Goal: Task Accomplishment & Management: Manage account settings

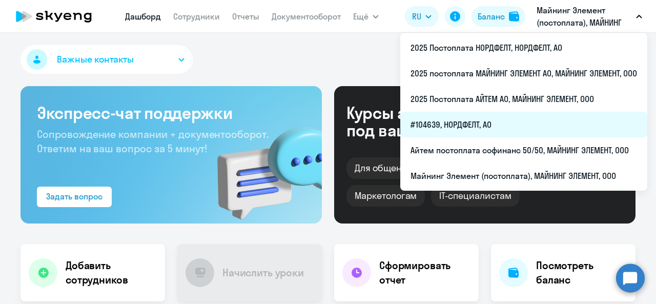
click at [519, 117] on li "#104639, НОРДФЕЛТ, АО" at bounding box center [523, 125] width 247 height 26
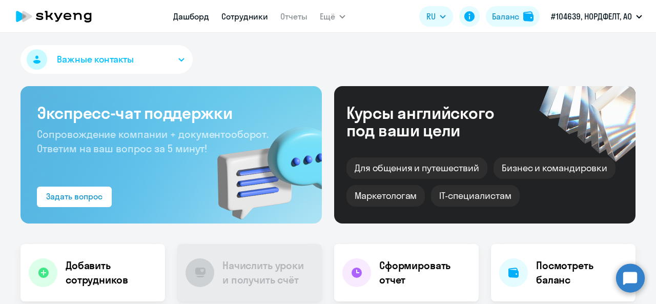
click at [248, 21] on link "Сотрудники" at bounding box center [245, 16] width 47 height 10
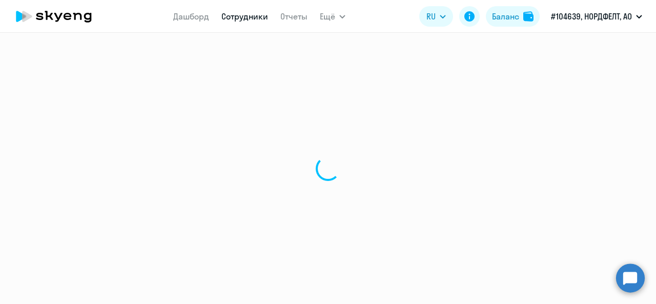
select select "30"
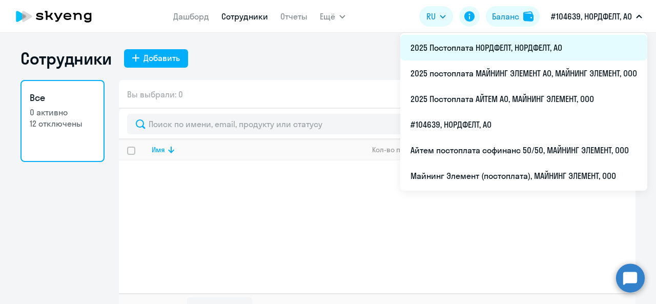
click at [521, 49] on li "2025 Постоплата НОРДФЕЛТ, НОРДФЕЛТ, АО" at bounding box center [523, 48] width 247 height 26
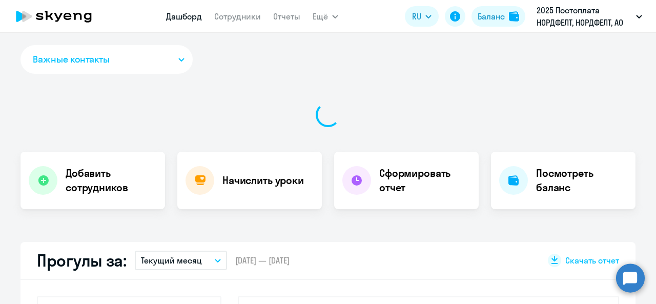
select select "30"
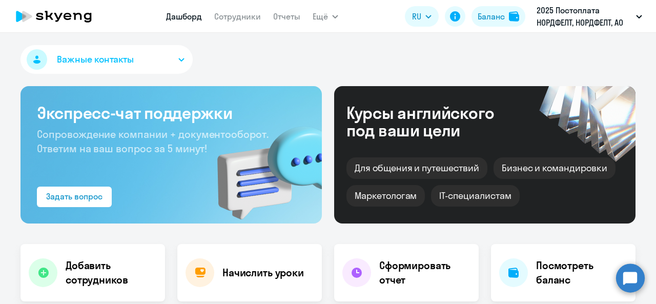
click at [220, 34] on div "Важные контакты Экспресс-чат поддержки Сопровождение компании + документооборот…" at bounding box center [328, 168] width 656 height 271
click at [229, 23] on nav "Дашборд Сотрудники Отчеты" at bounding box center [233, 16] width 134 height 21
click at [235, 17] on link "Сотрудники" at bounding box center [237, 16] width 47 height 10
select select "30"
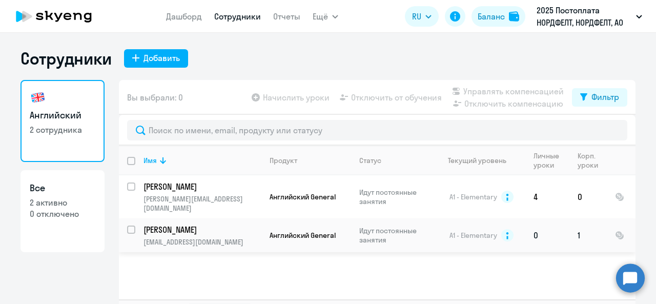
click at [189, 224] on p "[PERSON_NAME]" at bounding box center [202, 229] width 116 height 11
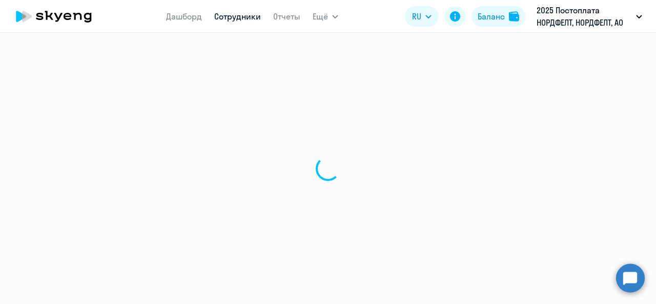
select select "english"
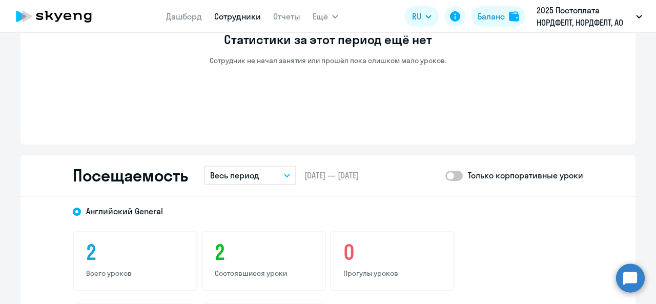
scroll to position [1025, 0]
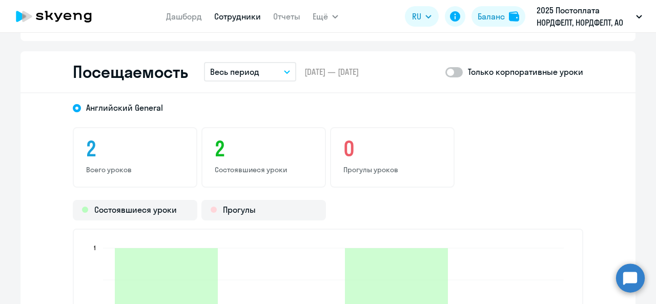
click at [260, 66] on button "Весь период" at bounding box center [250, 71] width 92 height 19
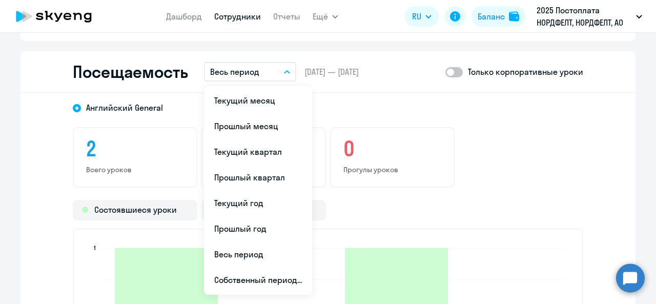
click at [318, 77] on span "[DATE] — [DATE]" at bounding box center [332, 71] width 54 height 11
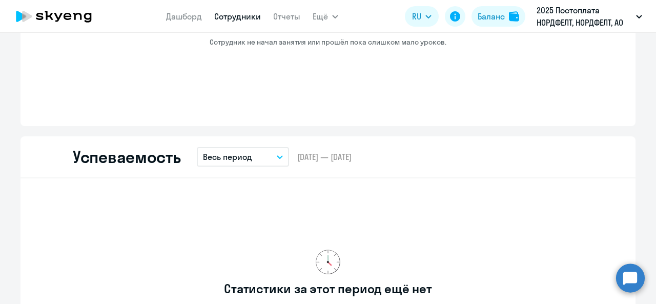
scroll to position [461, 0]
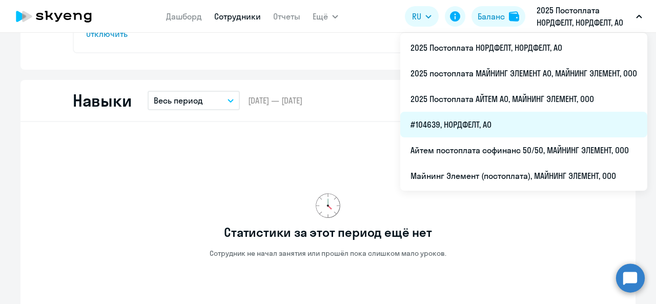
click at [461, 124] on li "#104639, НОРДФЕЛТ, АО" at bounding box center [523, 125] width 247 height 26
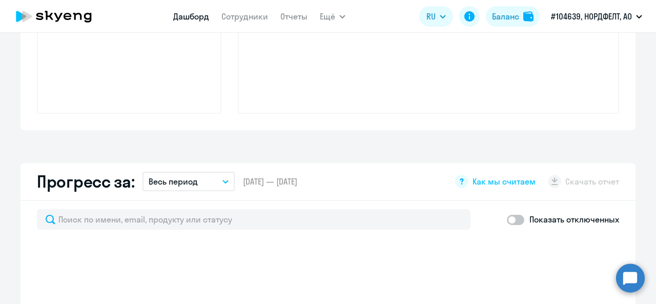
scroll to position [554, 0]
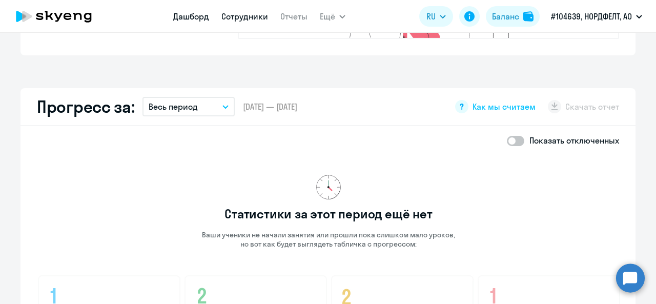
click at [254, 21] on link "Сотрудники" at bounding box center [245, 16] width 47 height 10
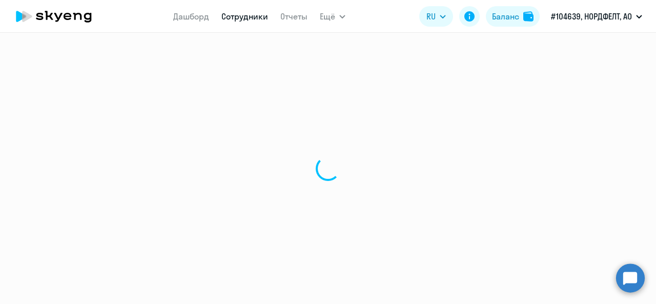
select select "30"
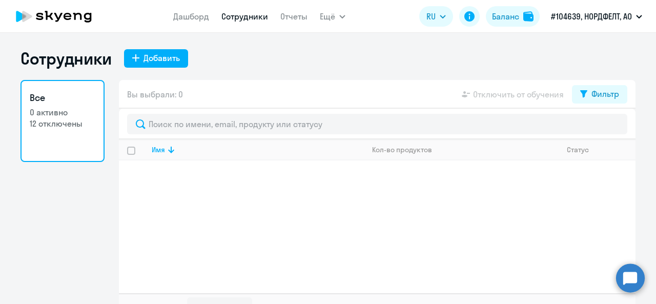
click at [85, 115] on p "0 активно" at bounding box center [63, 112] width 66 height 11
click at [154, 184] on div "Имя Кол-во продуктов Статус" at bounding box center [377, 216] width 517 height 154
click at [144, 144] on th "Имя" at bounding box center [254, 149] width 220 height 21
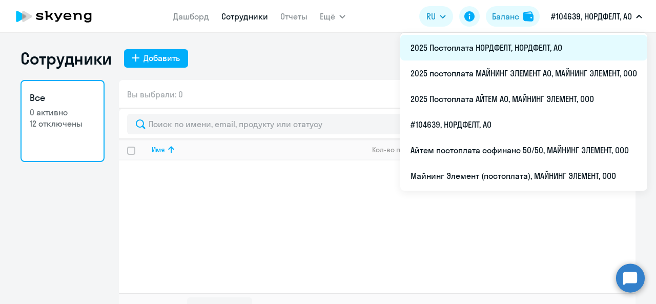
click at [477, 51] on li "2025 Постоплата НОРДФЕЛТ, НОРДФЕЛТ, АО" at bounding box center [523, 48] width 247 height 26
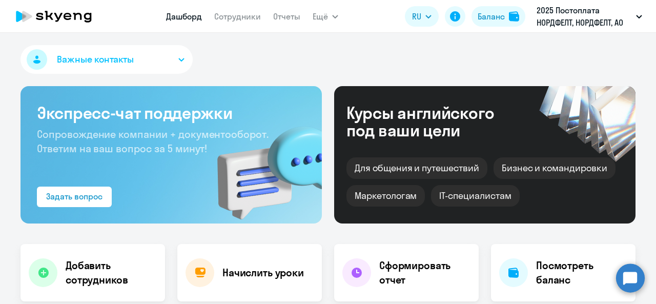
select select "30"
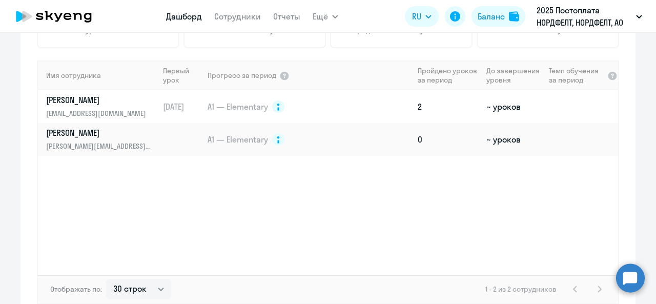
scroll to position [754, 0]
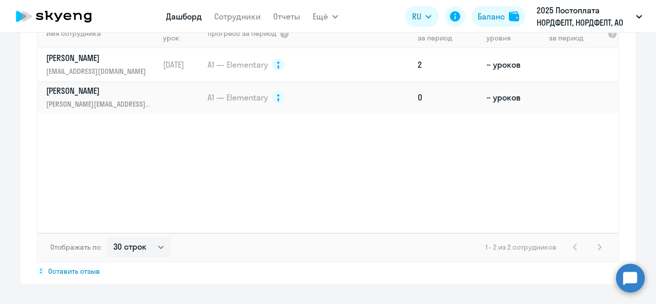
click at [132, 72] on p "[EMAIL_ADDRESS][DOMAIN_NAME]" at bounding box center [99, 71] width 106 height 11
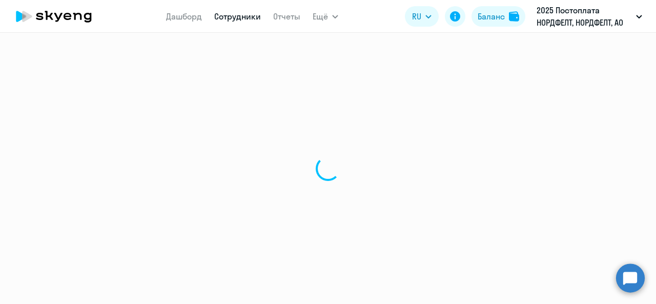
select select "english"
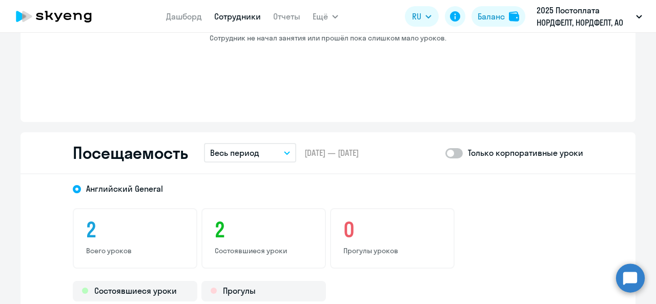
scroll to position [974, 0]
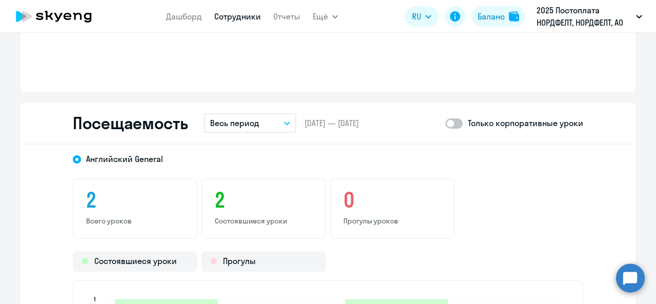
click at [457, 126] on span at bounding box center [454, 123] width 17 height 10
click at [446, 124] on input "checkbox" at bounding box center [445, 123] width 1 height 1
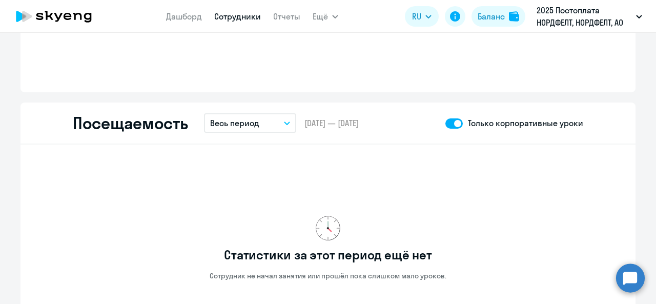
click at [452, 123] on span at bounding box center [454, 123] width 17 height 10
click at [446, 123] on input "checkbox" at bounding box center [445, 123] width 1 height 1
checkbox input "false"
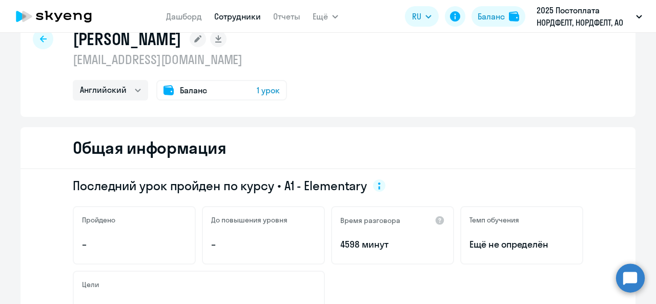
scroll to position [0, 0]
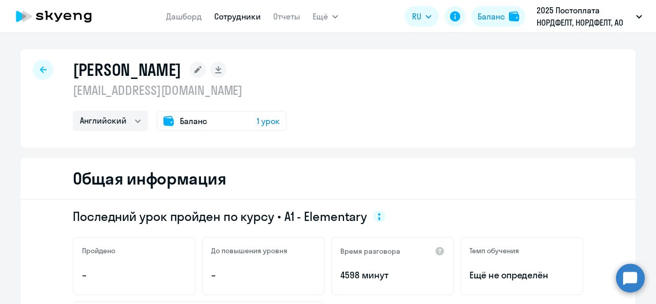
click at [230, 16] on link "Сотрудники" at bounding box center [237, 16] width 47 height 10
select select "30"
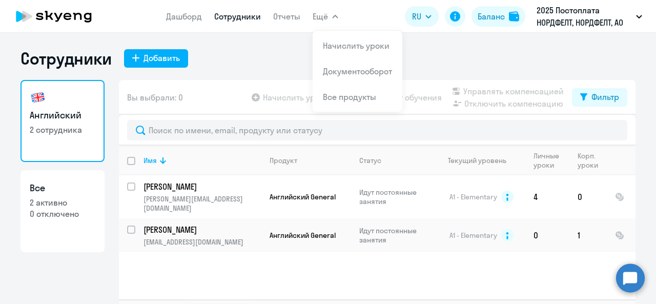
click at [334, 16] on icon "button" at bounding box center [335, 16] width 5 height 3
click at [330, 13] on button "Ещё" at bounding box center [326, 16] width 26 height 21
click at [285, 18] on link "Отчеты" at bounding box center [286, 16] width 27 height 10
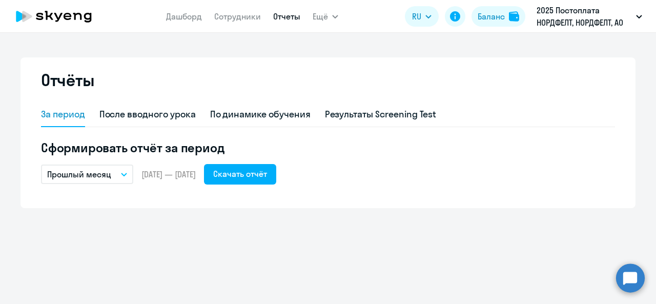
click at [220, 8] on nav "Дашборд Сотрудники Отчеты" at bounding box center [233, 16] width 134 height 21
click at [229, 14] on link "Сотрудники" at bounding box center [237, 16] width 47 height 10
select select "30"
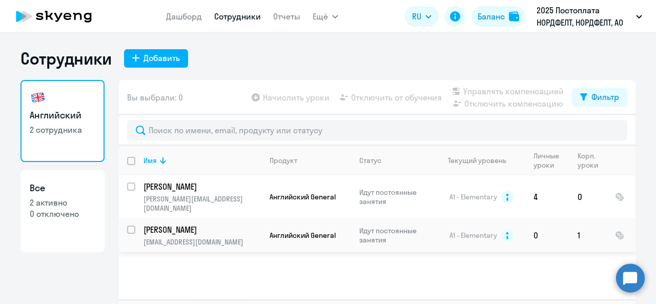
click at [184, 224] on p "[PERSON_NAME]" at bounding box center [202, 229] width 116 height 11
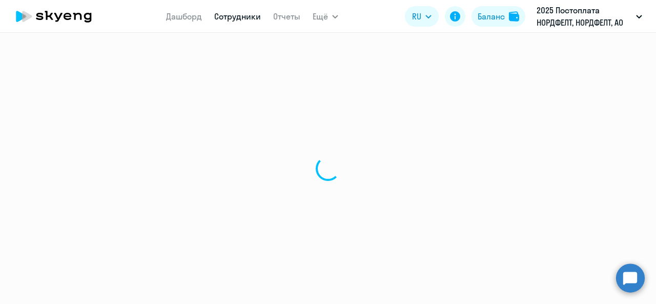
select select "english"
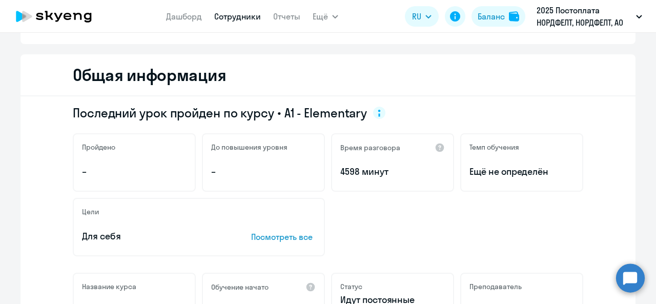
scroll to position [103, 0]
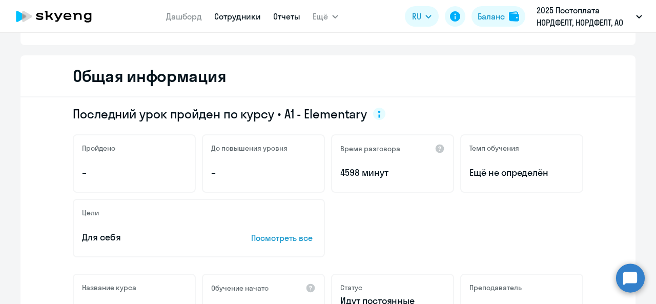
click at [295, 14] on link "Отчеты" at bounding box center [286, 16] width 27 height 10
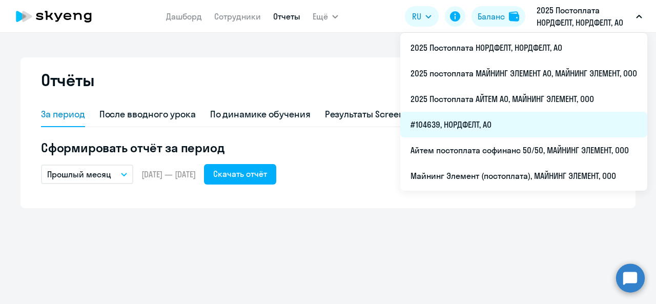
click at [476, 122] on li "#104639, НОРДФЕЛТ, АО" at bounding box center [523, 125] width 247 height 26
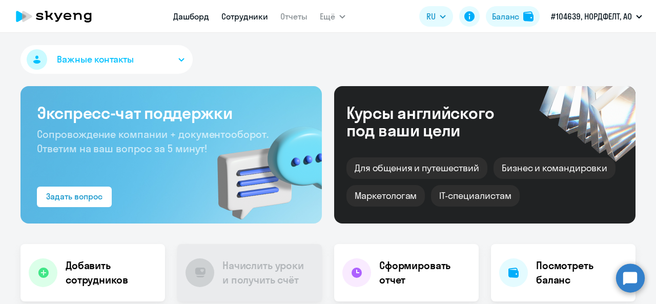
click at [258, 12] on link "Сотрудники" at bounding box center [245, 16] width 47 height 10
select select "30"
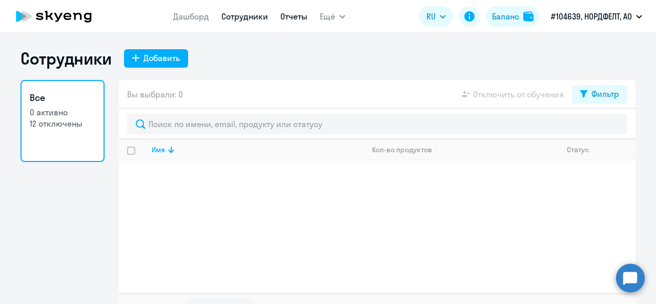
click at [294, 13] on link "Отчеты" at bounding box center [293, 16] width 27 height 10
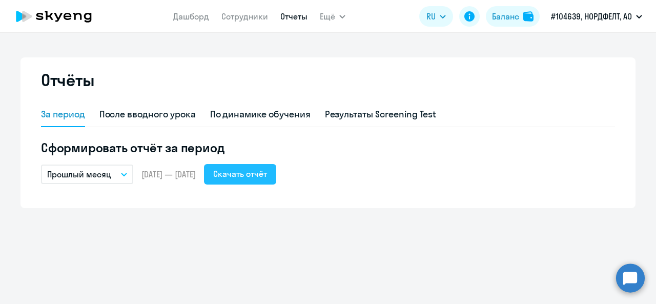
click at [255, 177] on div "Скачать отчёт" at bounding box center [240, 174] width 54 height 12
click at [238, 18] on link "Сотрудники" at bounding box center [245, 16] width 47 height 10
select select "30"
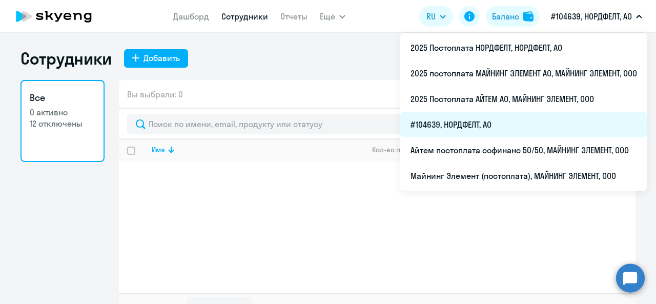
click at [452, 120] on li "#104639, НОРДФЕЛТ, АО" at bounding box center [523, 125] width 247 height 26
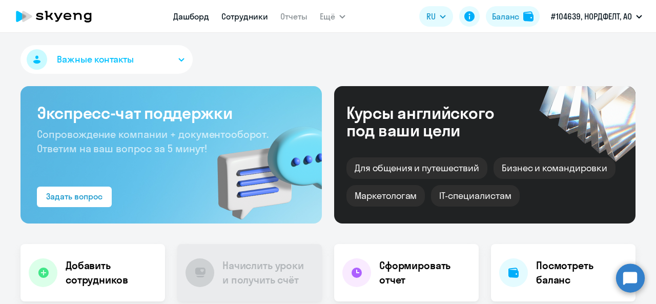
click at [229, 15] on link "Сотрудники" at bounding box center [245, 16] width 47 height 10
select select "30"
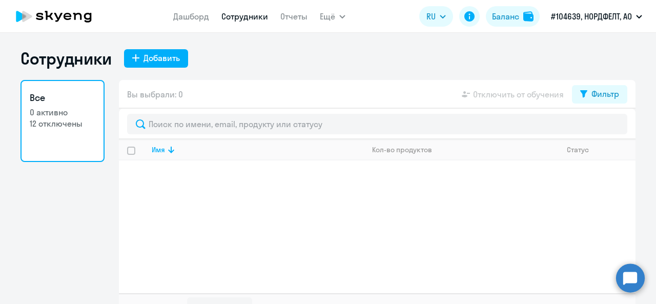
click at [72, 128] on p "12 отключены" at bounding box center [63, 123] width 66 height 11
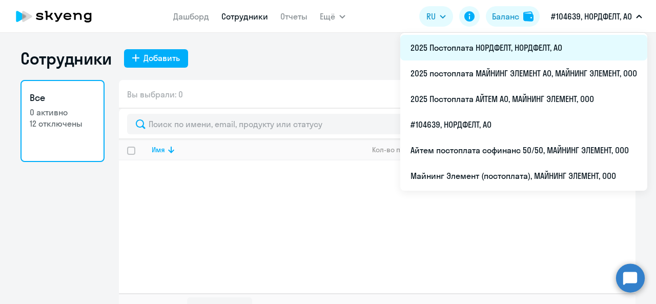
click at [492, 52] on li "2025 Постоплата НОРДФЕЛТ, НОРДФЕЛТ, АО" at bounding box center [523, 48] width 247 height 26
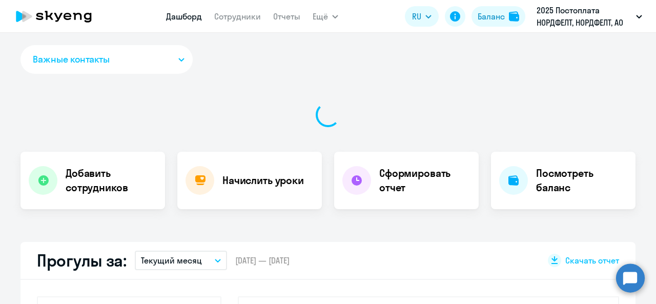
select select "30"
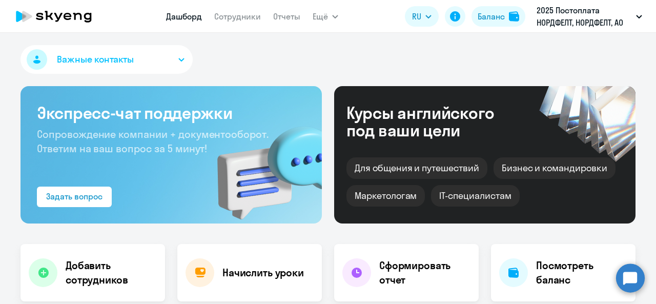
click at [213, 22] on nav "Дашборд Сотрудники Отчеты" at bounding box center [233, 16] width 134 height 21
click at [220, 18] on link "Сотрудники" at bounding box center [237, 16] width 47 height 10
select select "30"
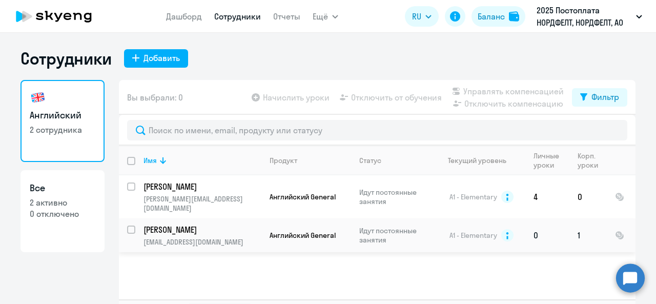
click at [179, 224] on p "[PERSON_NAME]" at bounding box center [202, 229] width 116 height 11
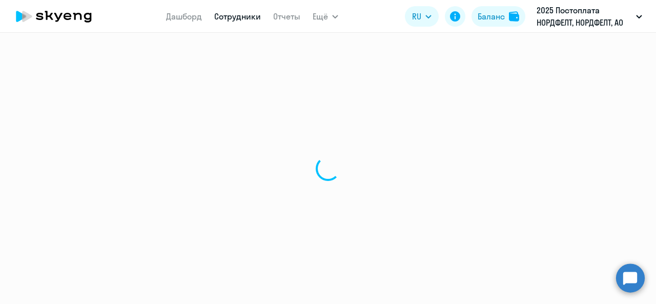
select select "english"
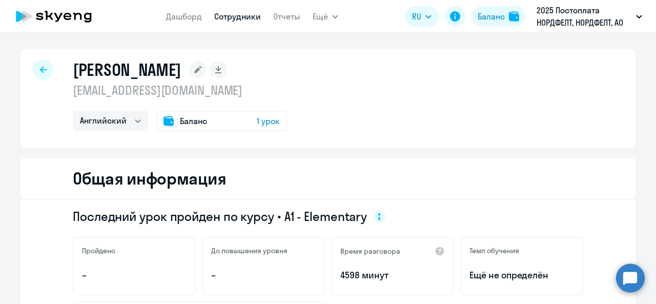
click at [269, 124] on span "1 урок" at bounding box center [268, 121] width 23 height 12
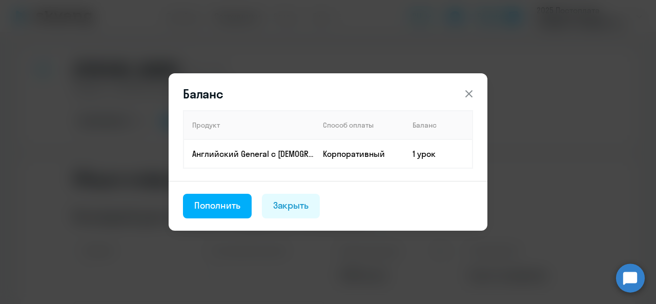
click at [478, 94] on button at bounding box center [469, 94] width 21 height 21
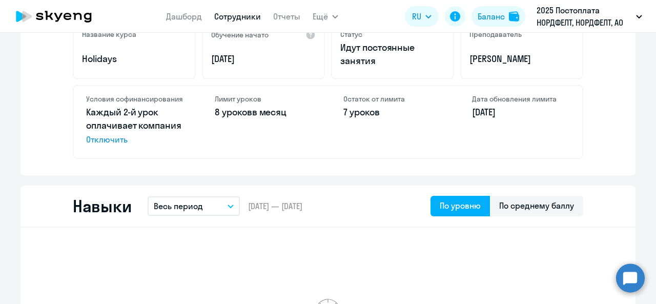
scroll to position [359, 0]
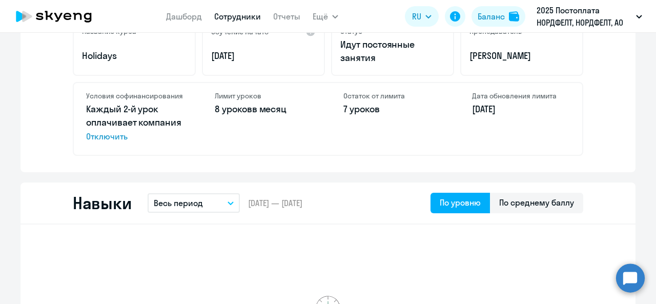
click at [280, 109] on p "8 уроков в месяц" at bounding box center [264, 109] width 98 height 13
drag, startPoint x: 299, startPoint y: 109, endPoint x: 324, endPoint y: 102, distance: 26.0
click at [324, 102] on div "Условия софинансирования Каждый 2-й урок оплачивает компания Отключить Лимит ур…" at bounding box center [328, 119] width 511 height 74
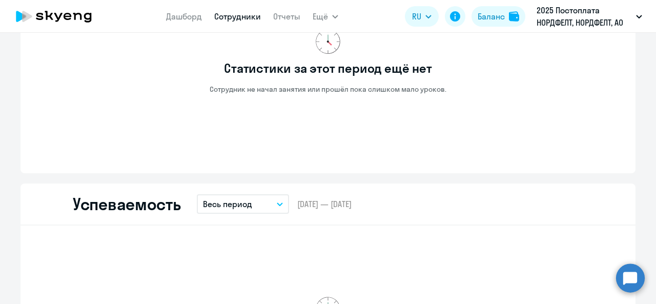
scroll to position [492, 0]
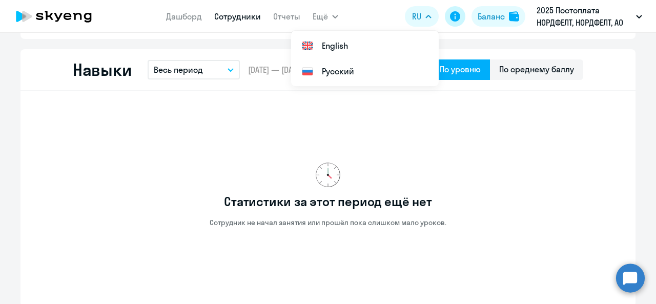
click at [456, 15] on icon at bounding box center [455, 16] width 10 height 10
click at [306, 131] on div "Статистики за этот период ещё нет Сотрудник не начал занятия или прошёл пока сл…" at bounding box center [328, 194] width 511 height 191
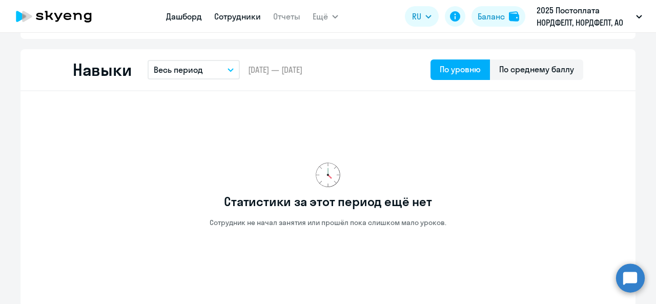
click at [183, 14] on link "Дашборд" at bounding box center [184, 16] width 36 height 10
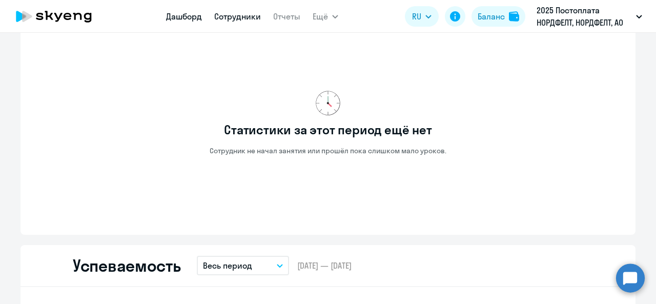
select select "30"
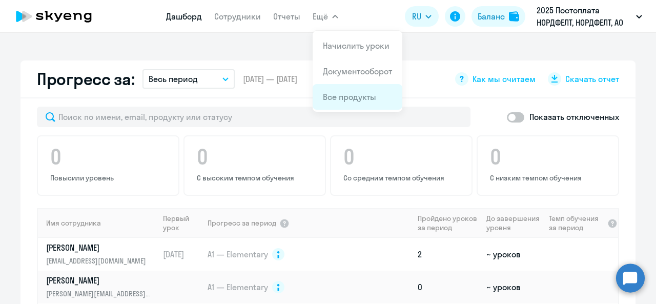
click at [365, 86] on li "Все продукты" at bounding box center [358, 97] width 90 height 26
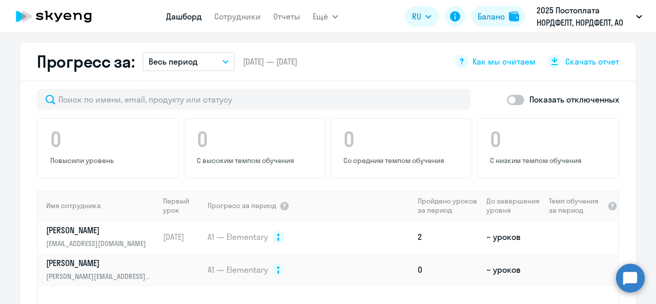
scroll to position [549, 0]
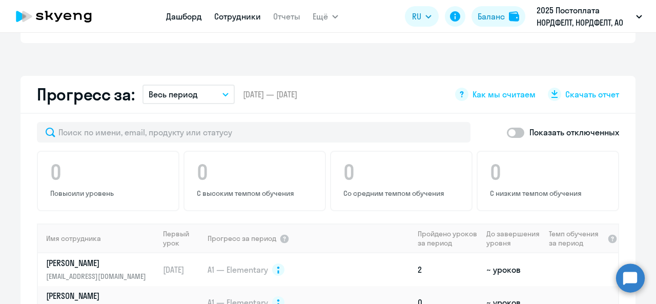
click at [248, 19] on link "Сотрудники" at bounding box center [237, 16] width 47 height 10
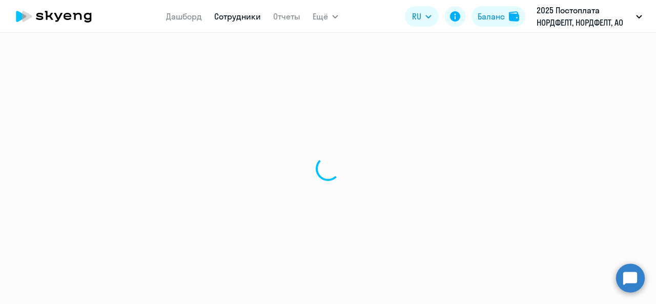
select select "30"
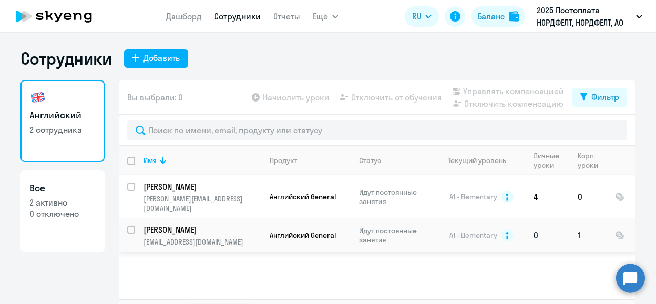
click at [129, 226] on input "select row 10365241" at bounding box center [137, 236] width 21 height 21
checkbox input "true"
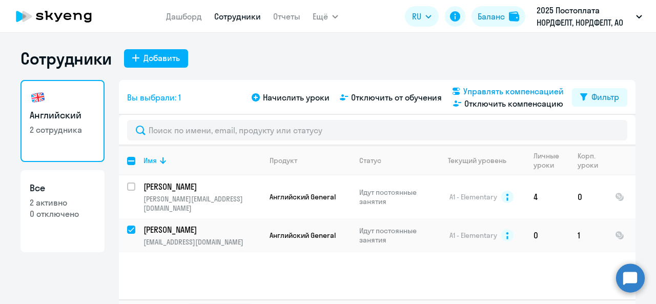
click at [476, 88] on span "Управлять компенсацией" at bounding box center [514, 91] width 100 height 12
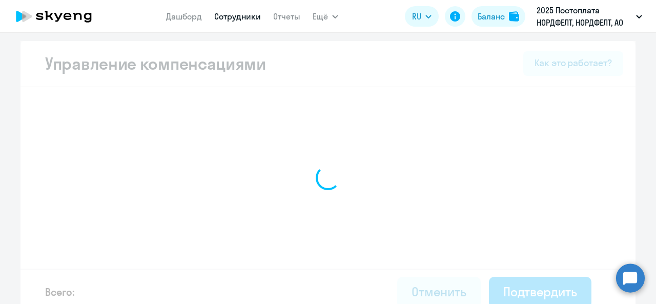
select select "MONTHLY"
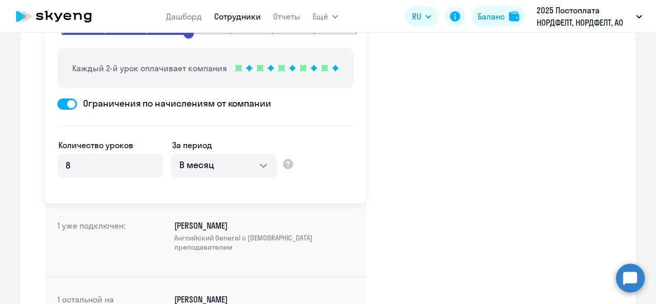
scroll to position [88, 0]
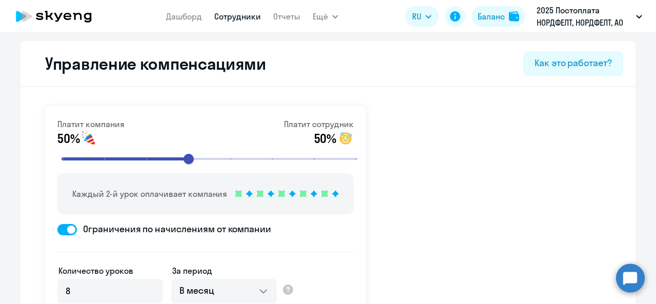
select select "30"
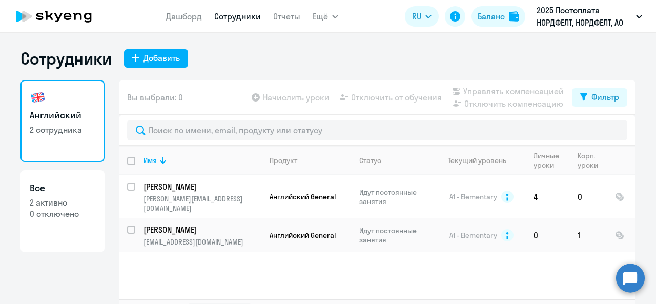
click at [127, 161] on input "deselect all" at bounding box center [137, 167] width 21 height 21
checkbox input "true"
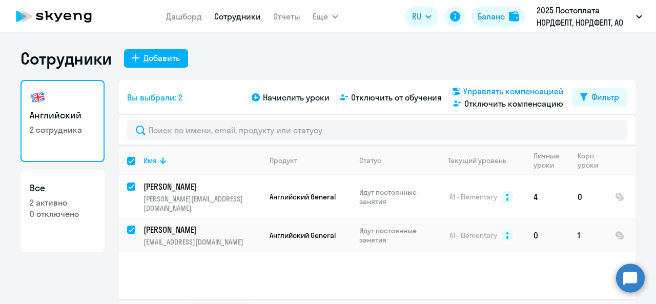
click at [472, 90] on span "Управлять компенсацией" at bounding box center [514, 91] width 100 height 12
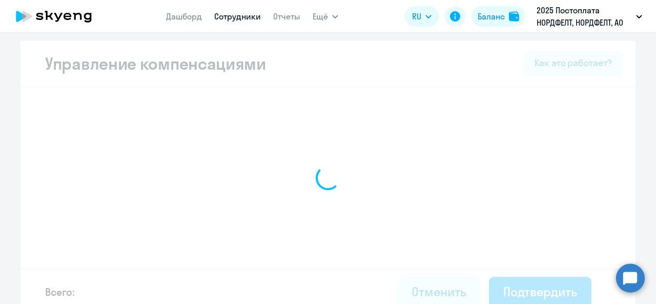
select select "MONTHLY"
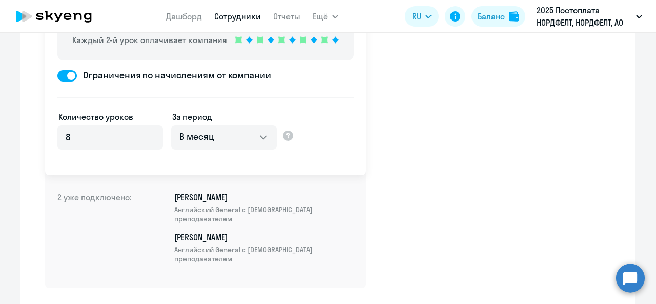
scroll to position [208, 0]
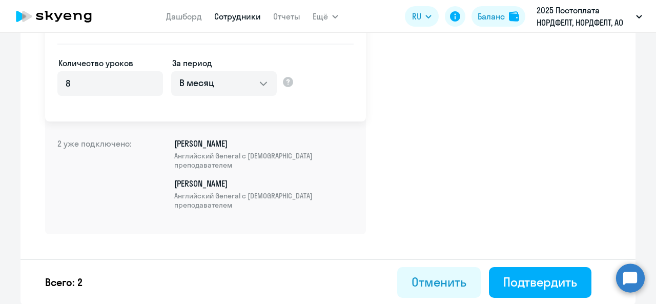
click at [220, 154] on span "Английский General с [DEMOGRAPHIC_DATA] преподавателем" at bounding box center [263, 160] width 179 height 18
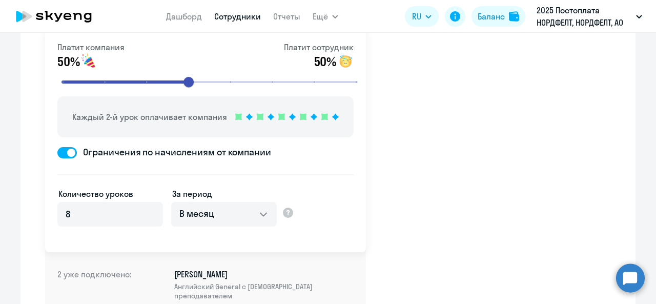
scroll to position [54, 0]
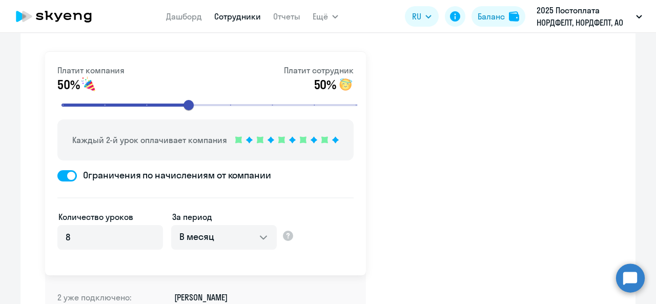
click at [634, 281] on circle at bounding box center [630, 278] width 29 height 29
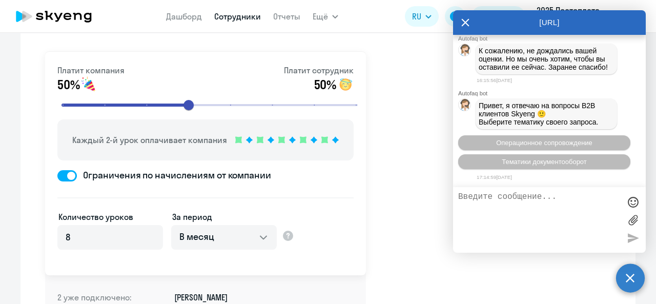
scroll to position [9989, 0]
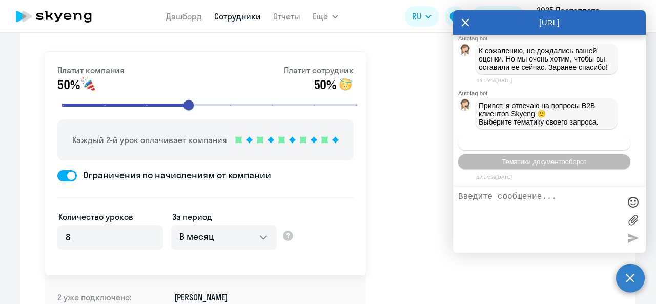
click at [528, 144] on span "Операционное сопровождение" at bounding box center [544, 143] width 96 height 8
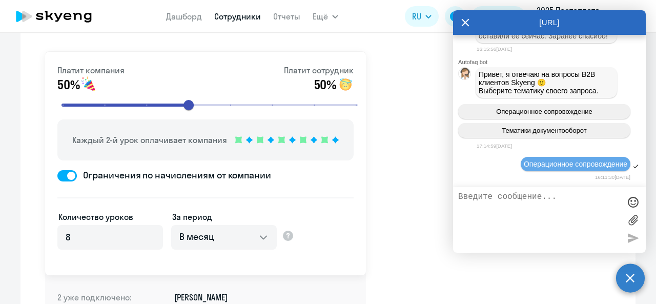
scroll to position [10081, 0]
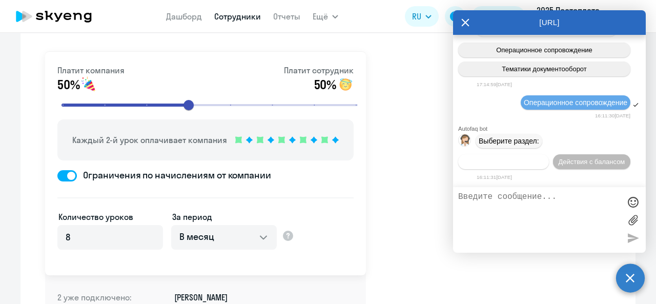
click at [521, 160] on span "Действия по сотрудникам" at bounding box center [503, 162] width 79 height 8
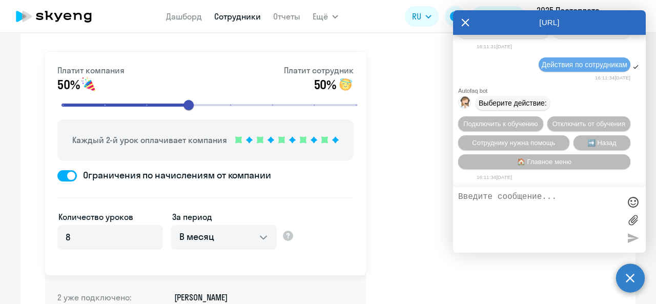
scroll to position [10233, 0]
click at [533, 195] on textarea at bounding box center [539, 219] width 162 height 55
click at [464, 21] on icon at bounding box center [466, 23] width 8 height 8
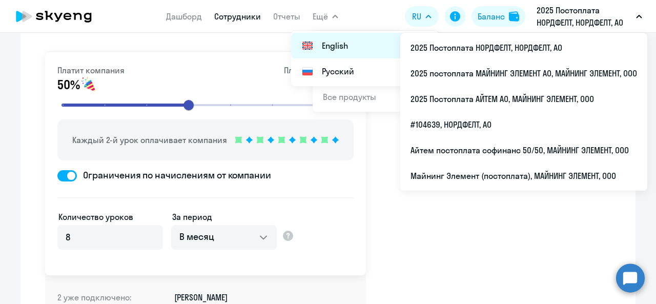
click at [329, 51] on li "English" at bounding box center [365, 46] width 148 height 26
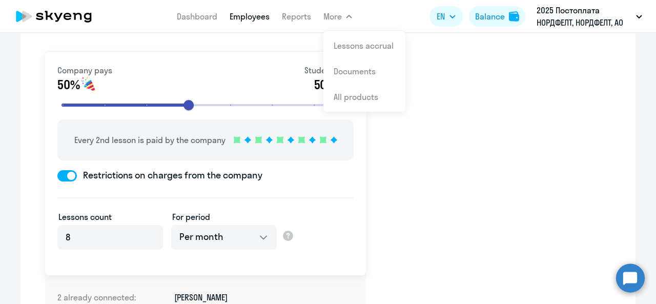
click at [347, 20] on button "More" at bounding box center [338, 16] width 29 height 21
click at [336, 12] on span "More" at bounding box center [333, 16] width 18 height 12
click at [340, 20] on span "More" at bounding box center [333, 16] width 18 height 12
click at [360, 52] on li "Lessons accrual" at bounding box center [365, 46] width 82 height 26
click at [449, 12] on button "EN" at bounding box center [446, 16] width 33 height 21
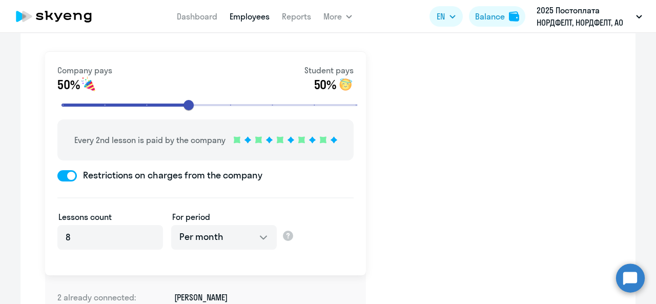
click at [444, 16] on span "EN" at bounding box center [441, 16] width 8 height 12
click at [391, 66] on li "Русский" at bounding box center [389, 71] width 148 height 26
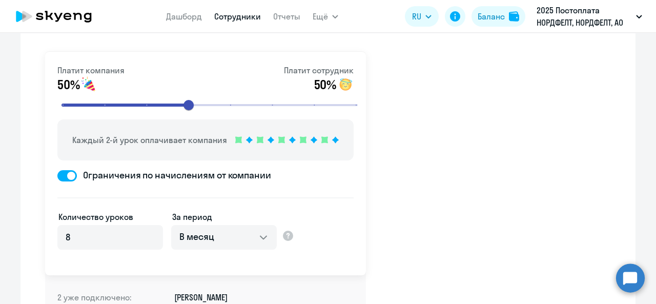
click at [56, 18] on icon at bounding box center [54, 17] width 90 height 26
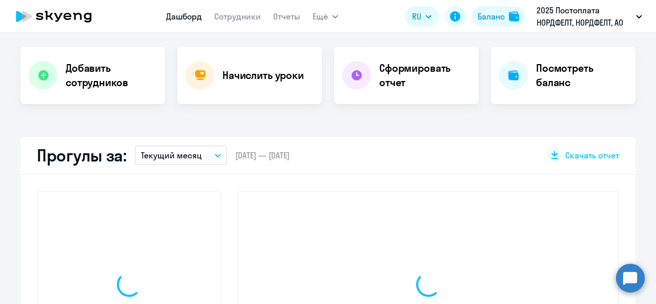
select select "30"
